Goal: Task Accomplishment & Management: Complete application form

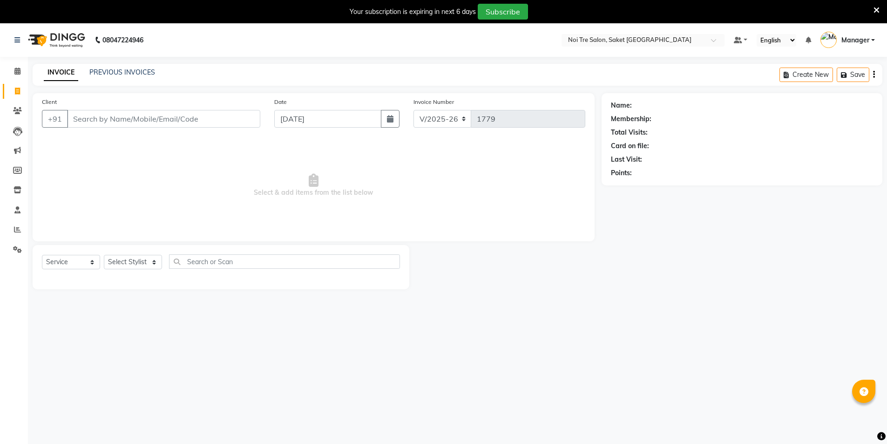
select select "4899"
select select "service"
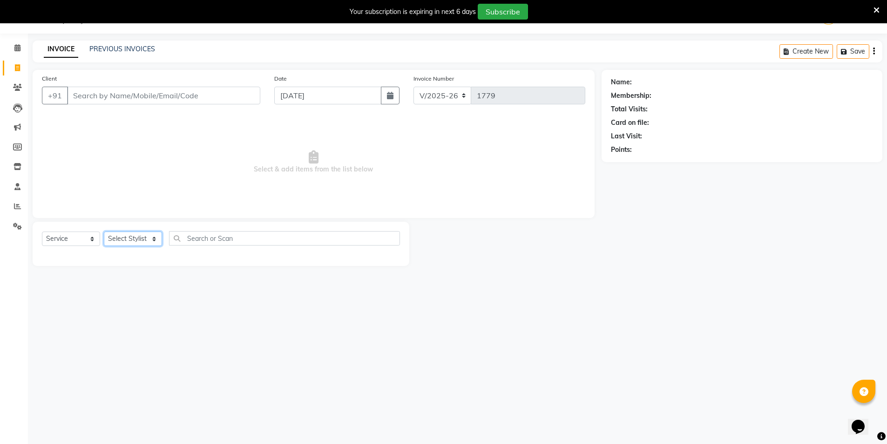
click at [142, 242] on select "Select Stylist AMIT [PERSON_NAME] [PERSON_NAME] Manager [PERSON_NAME] [PERSON_N…" at bounding box center [133, 238] width 58 height 14
select select "56858"
click at [104, 231] on select "Select Stylist AMIT [PERSON_NAME] [PERSON_NAME] Manager [PERSON_NAME] [PERSON_N…" at bounding box center [133, 238] width 58 height 14
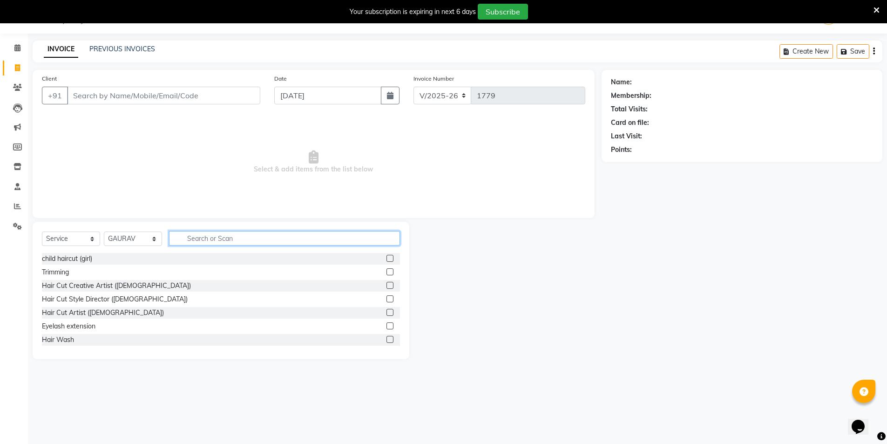
click at [253, 243] on input "text" at bounding box center [284, 238] width 231 height 14
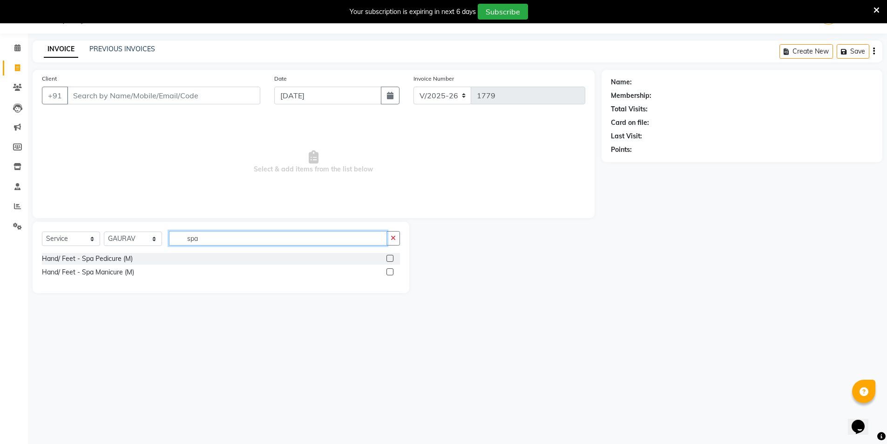
type input "spa"
click at [390, 254] on div at bounding box center [393, 259] width 14 height 12
click at [389, 257] on label at bounding box center [389, 258] width 7 height 7
click at [389, 257] on input "checkbox" at bounding box center [389, 259] width 6 height 6
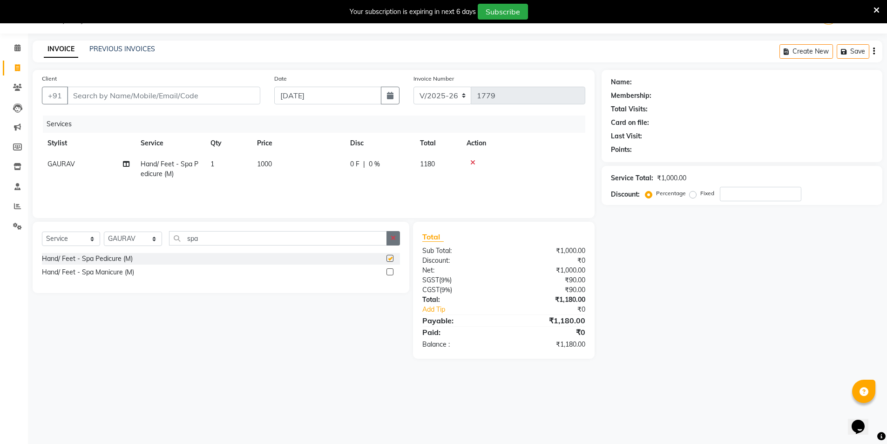
checkbox input "false"
click at [391, 270] on label at bounding box center [389, 271] width 7 height 7
click at [391, 270] on input "checkbox" at bounding box center [389, 272] width 6 height 6
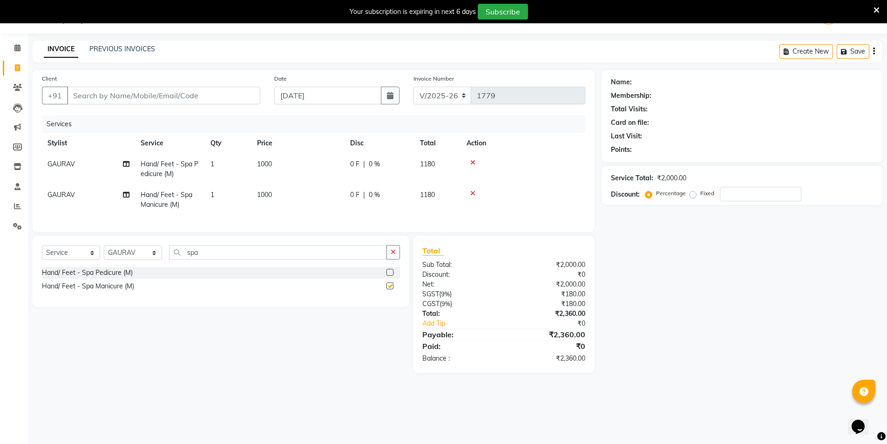
checkbox input "false"
click at [90, 94] on input "Client" at bounding box center [163, 96] width 193 height 18
type input "9"
type input "0"
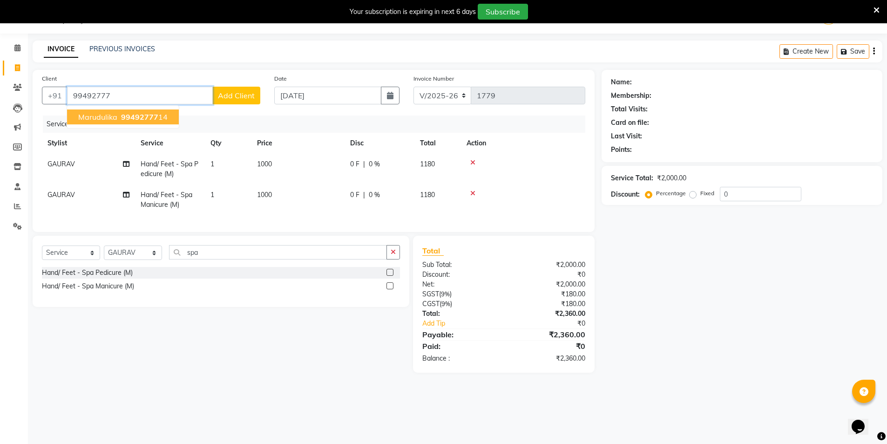
click at [91, 113] on span "marudulika" at bounding box center [97, 116] width 39 height 9
type input "9949277714"
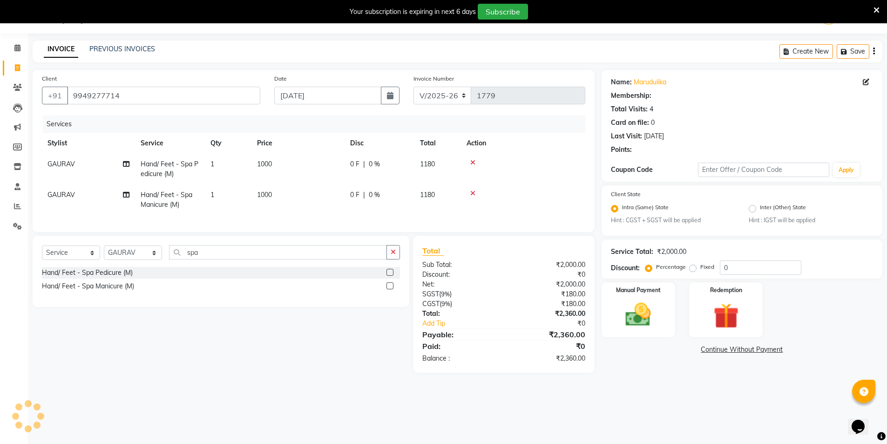
select select "1: Object"
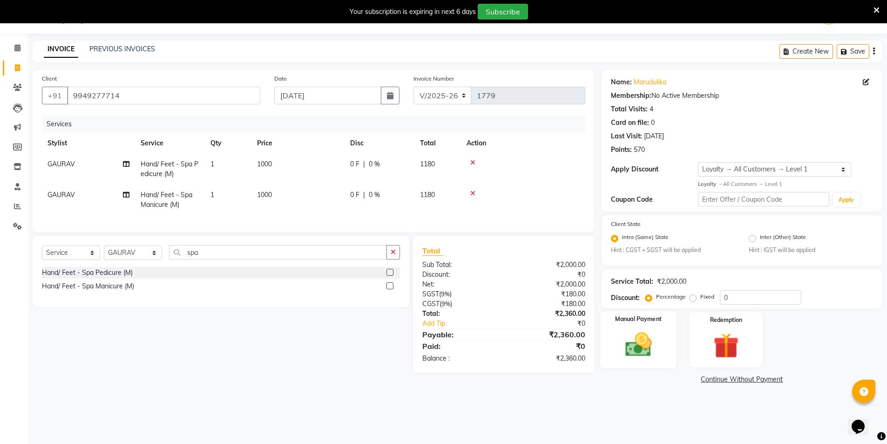
click at [655, 351] on img at bounding box center [638, 344] width 43 height 30
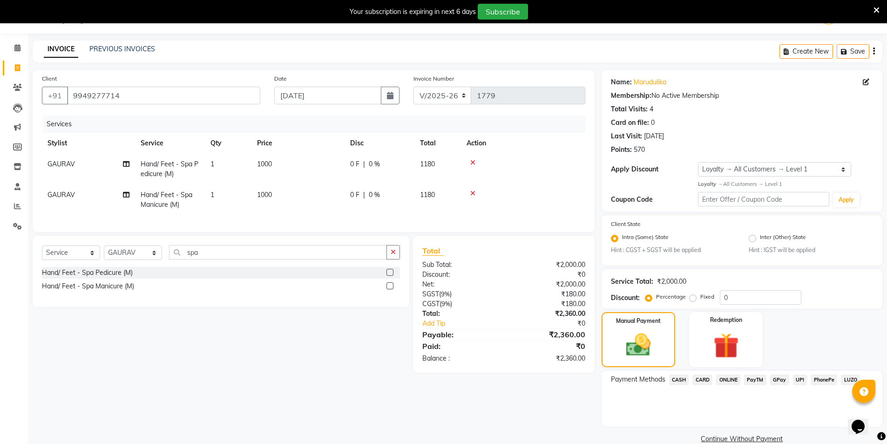
click at [676, 380] on span "CASH" at bounding box center [679, 379] width 20 height 11
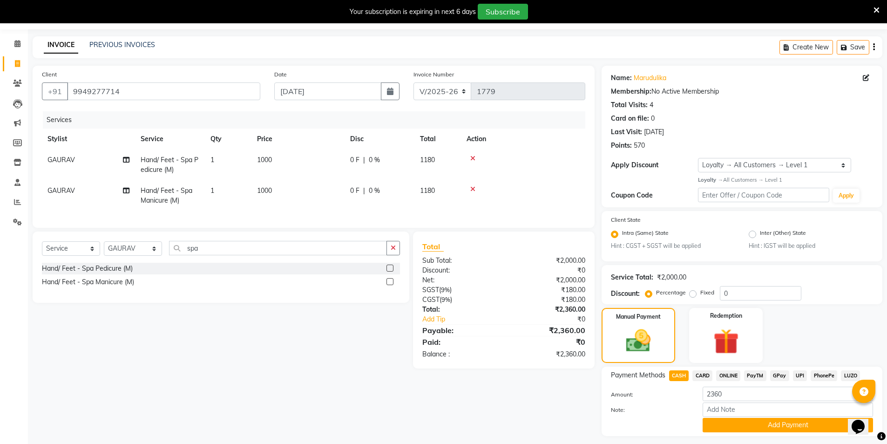
scroll to position [53, 0]
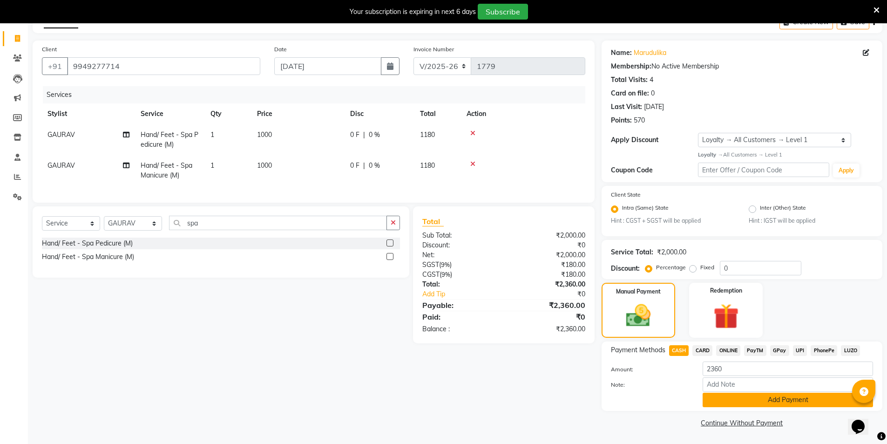
click at [711, 398] on button "Add Payment" at bounding box center [788, 399] width 170 height 14
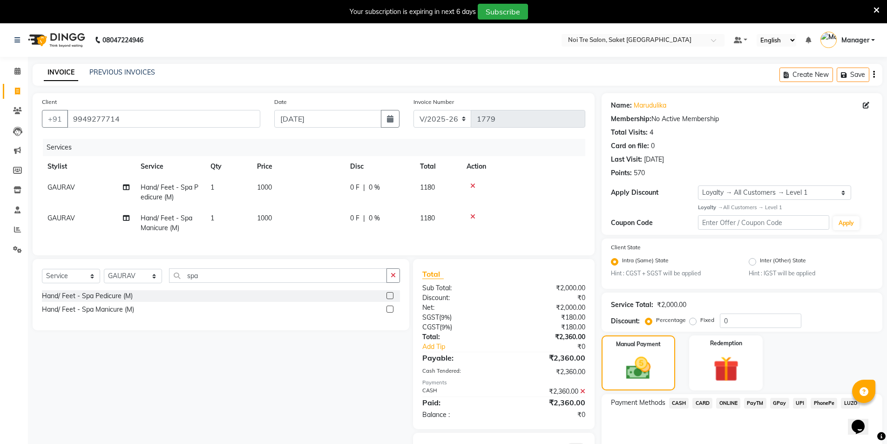
scroll to position [92, 0]
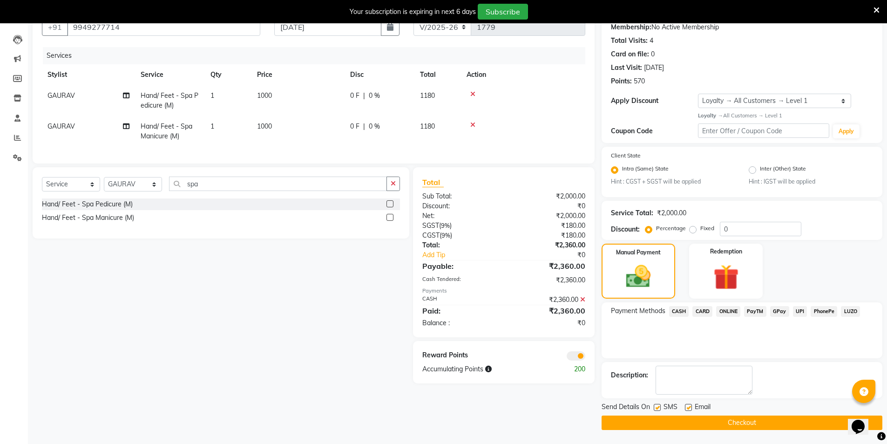
click at [576, 360] on span at bounding box center [576, 355] width 19 height 9
click at [585, 357] on input "checkbox" at bounding box center [585, 357] width 0 height 0
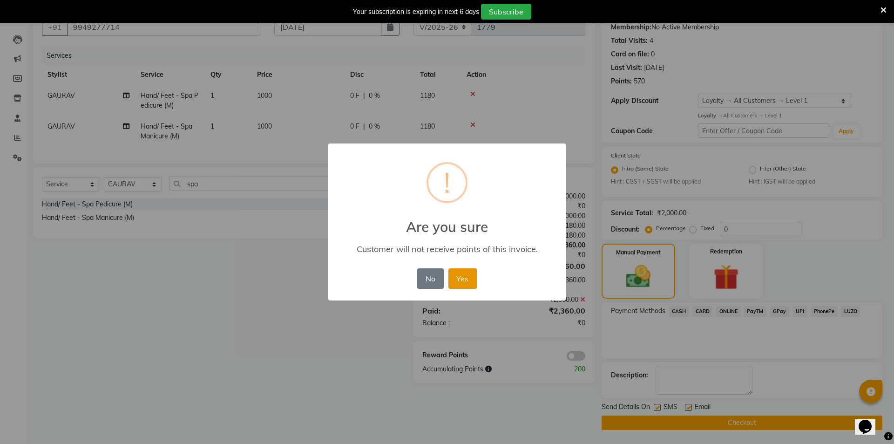
click at [463, 276] on button "Yes" at bounding box center [462, 278] width 28 height 20
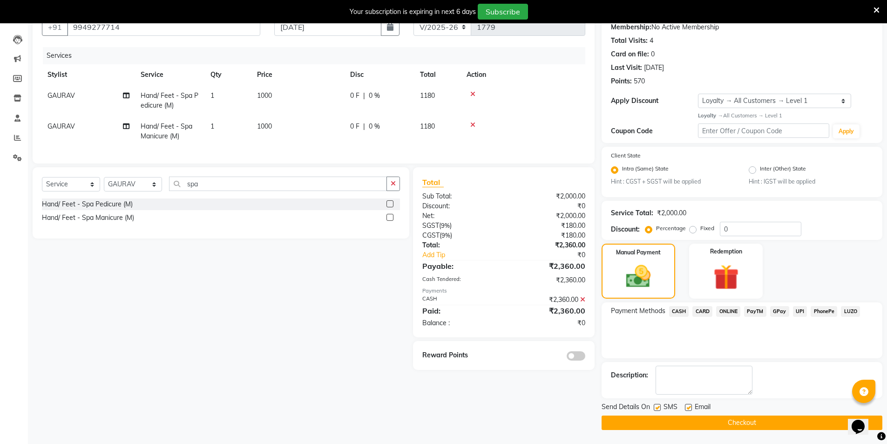
click at [688, 426] on button "Checkout" at bounding box center [741, 422] width 281 height 14
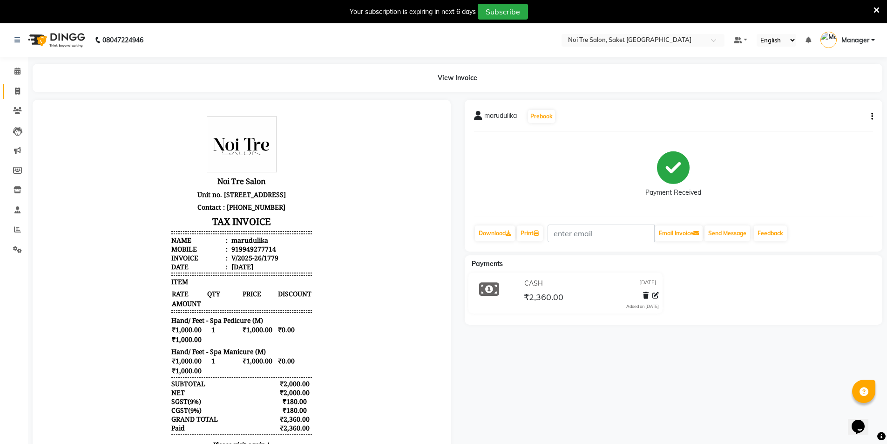
click at [16, 85] on link "Invoice" at bounding box center [14, 91] width 22 height 15
select select "service"
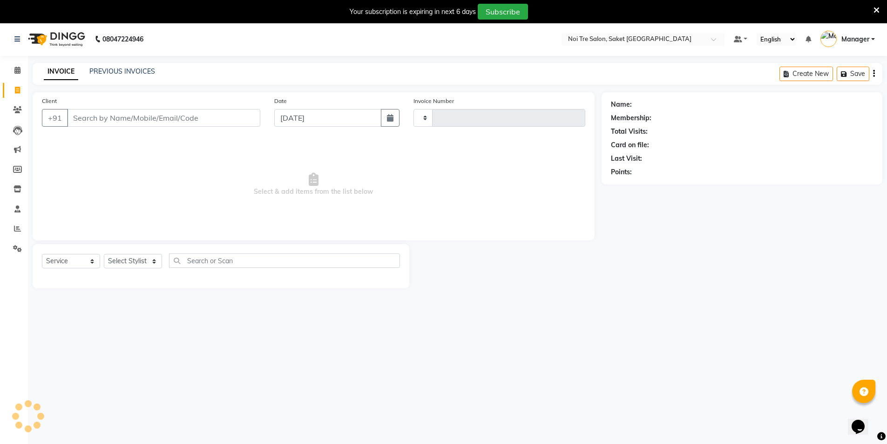
type input "1780"
select select "4899"
